Goal: Information Seeking & Learning: Find specific fact

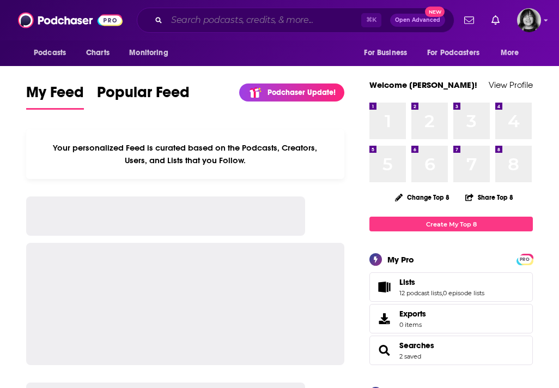
click at [248, 16] on input "Search podcasts, credits, & more..." at bounding box center [264, 19] width 195 height 17
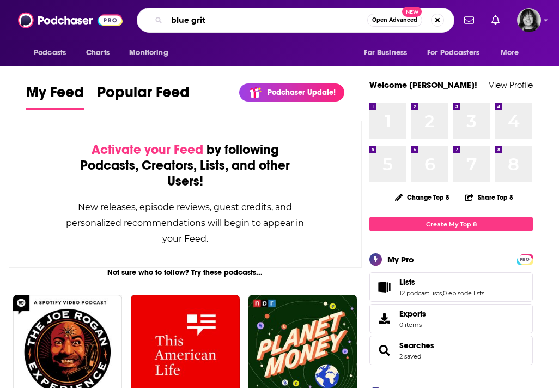
type input "blue grit"
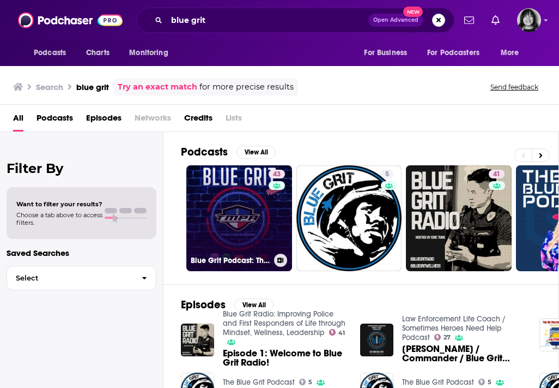
click at [217, 228] on link "43 Blue Grit Podcast: The Voice of [US_STATE] Law Enforcement" at bounding box center [239, 218] width 106 height 106
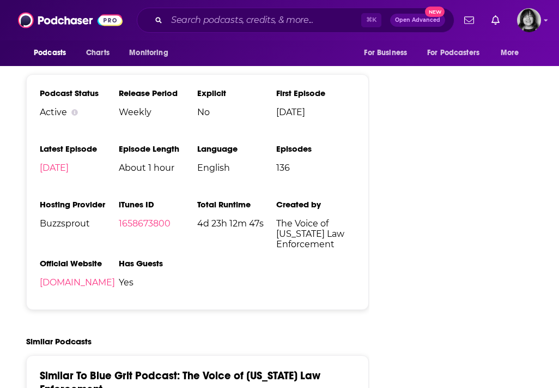
scroll to position [1400, 0]
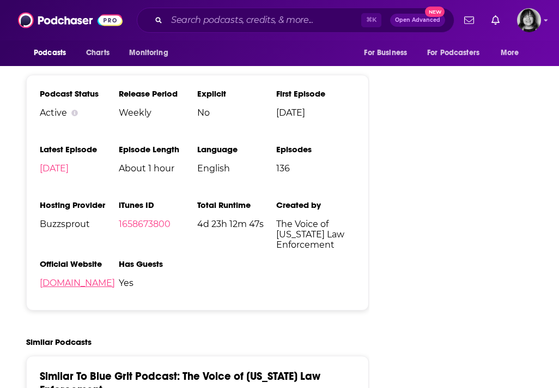
click at [69, 277] on link "[DOMAIN_NAME]" at bounding box center [77, 282] width 75 height 10
